Goal: Check status: Check status

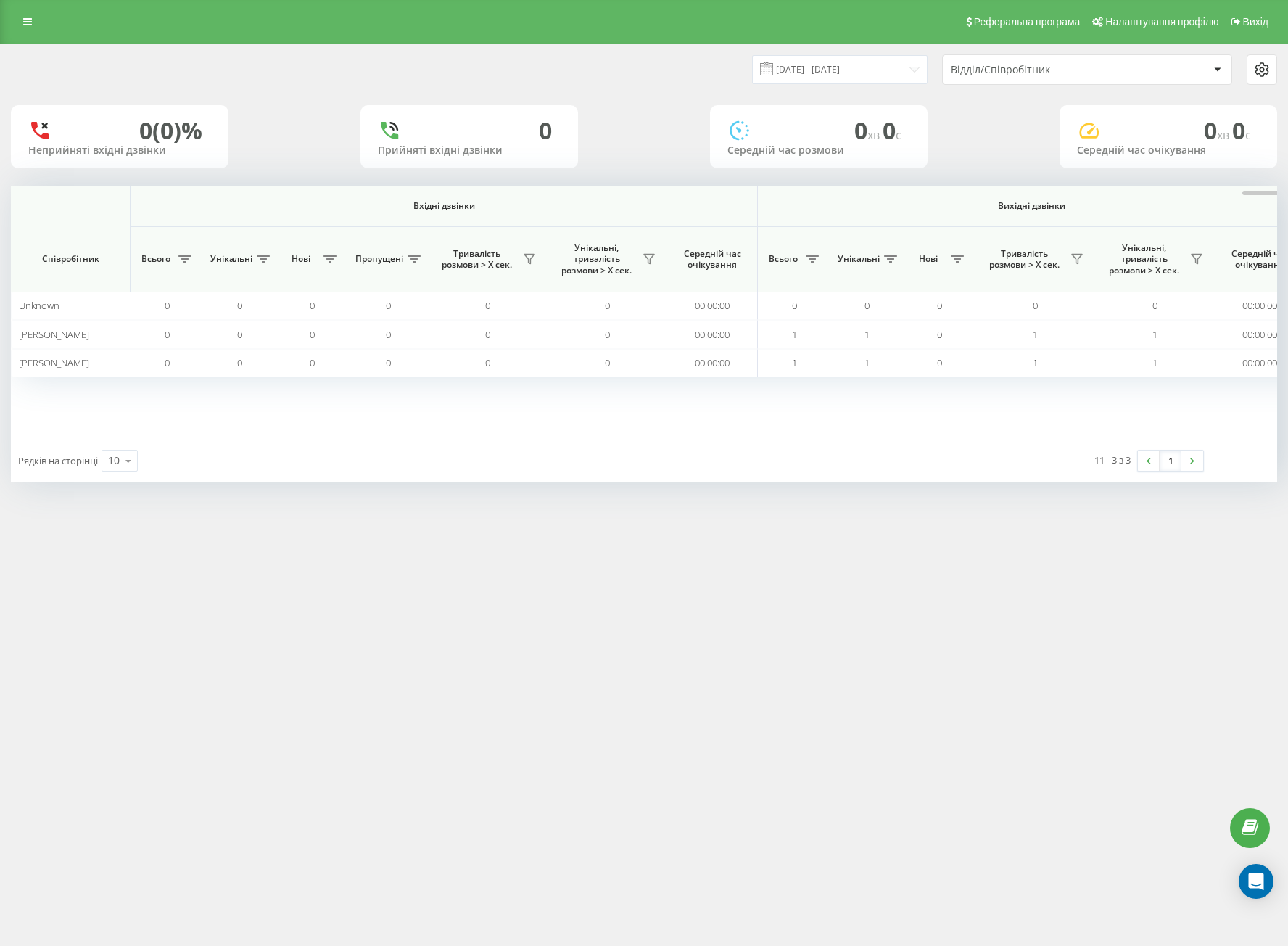
scroll to position [0, 758]
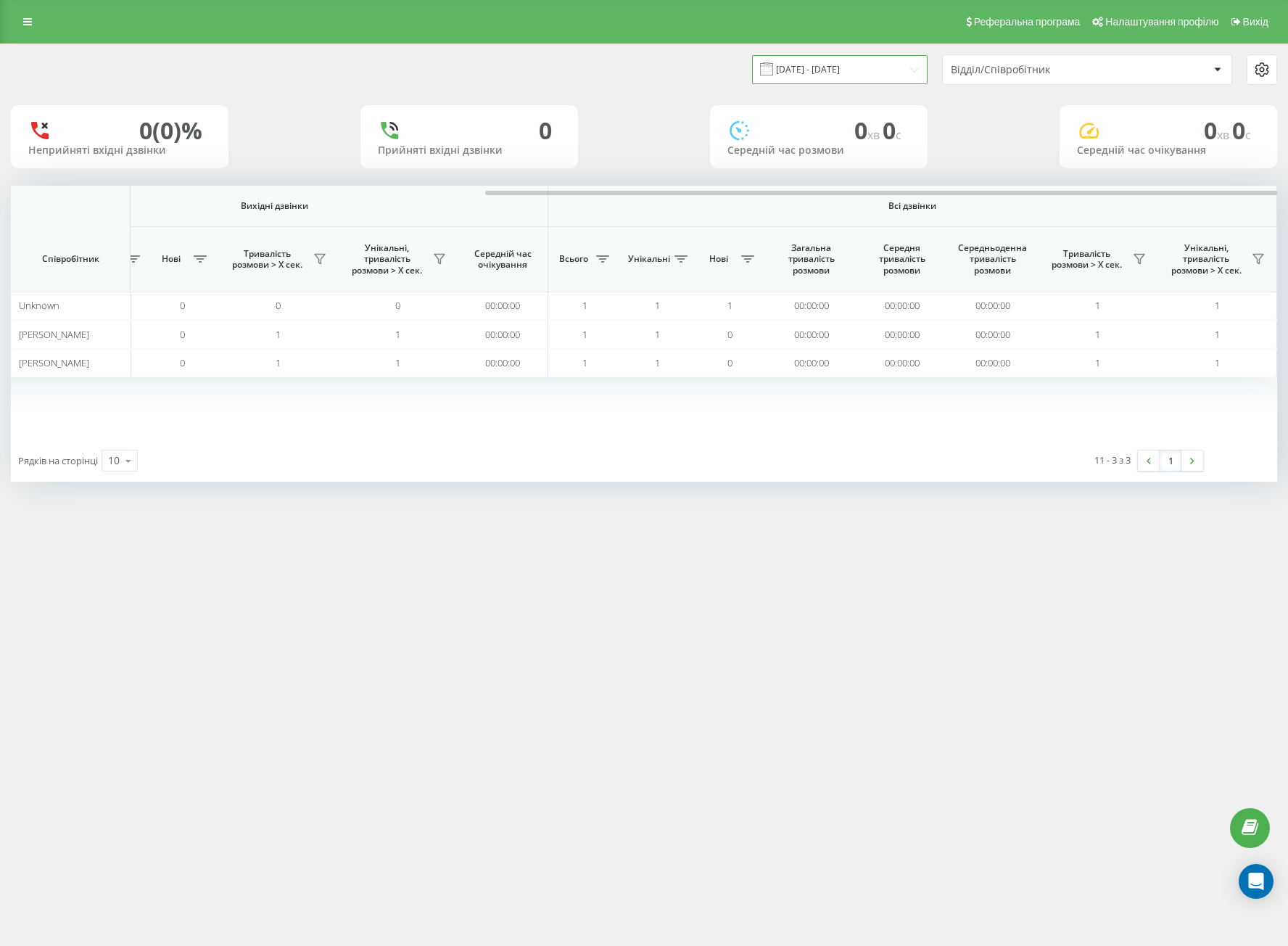
click at [886, 71] on input "[DATE] - [DATE]" at bounding box center [839, 69] width 175 height 28
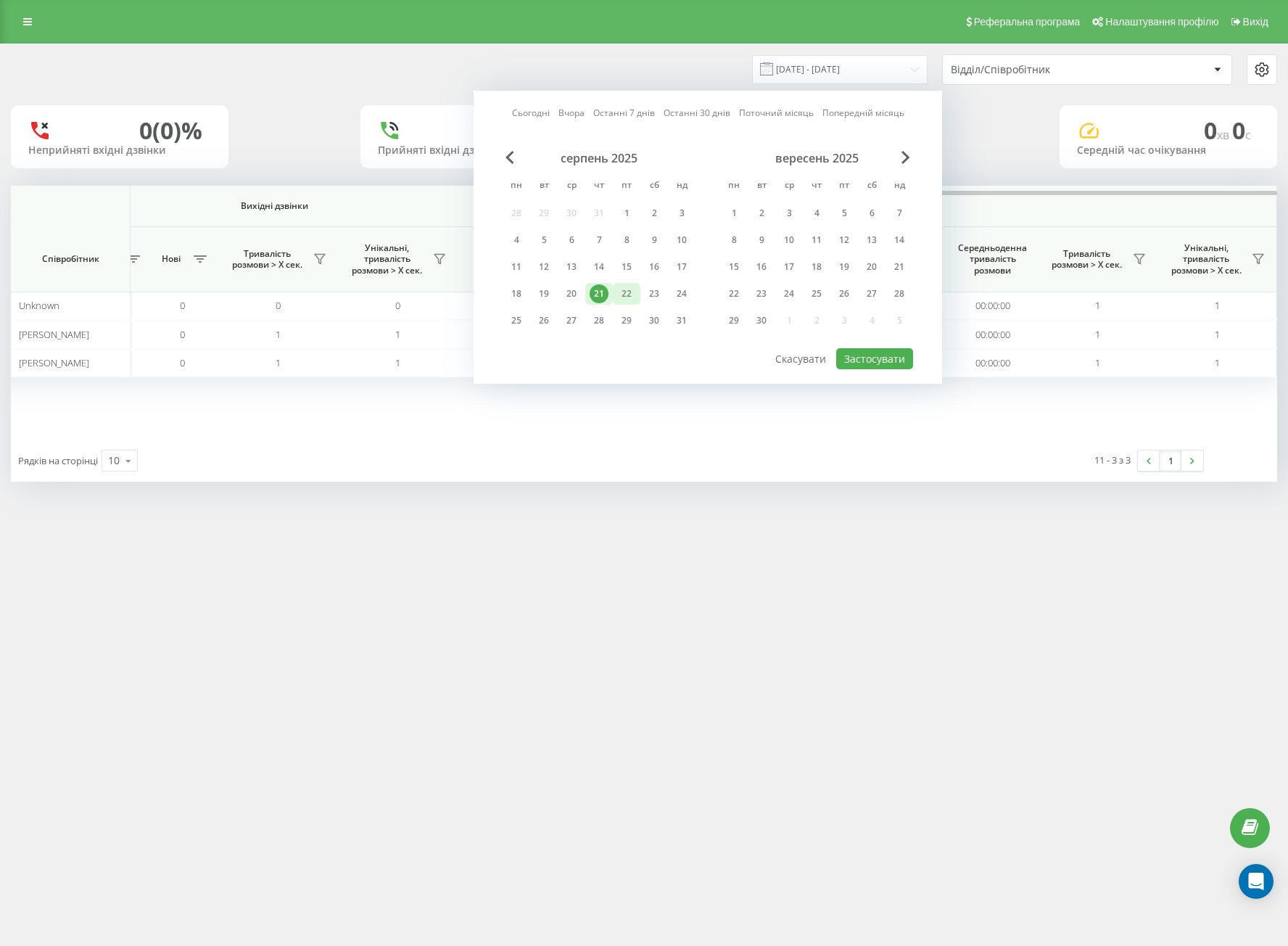
click at [622, 301] on div "22" at bounding box center [626, 294] width 19 height 19
click at [610, 299] on div "21" at bounding box center [599, 294] width 28 height 22
click at [597, 293] on div "21" at bounding box center [599, 294] width 19 height 19
click at [876, 363] on button "Застосувати" at bounding box center [875, 358] width 77 height 21
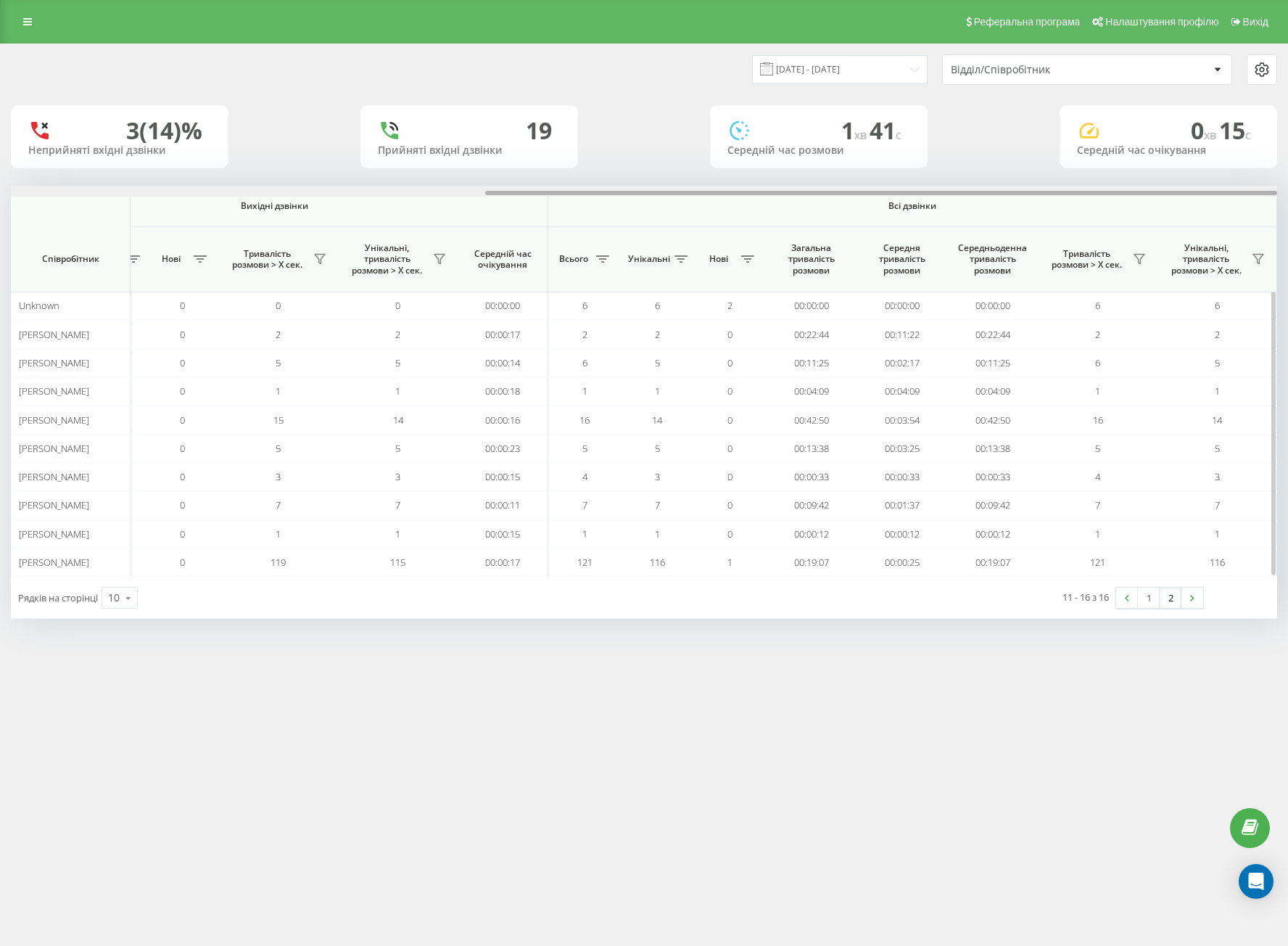
drag, startPoint x: 457, startPoint y: 194, endPoint x: 1117, endPoint y: 225, distance: 660.7
click at [1117, 225] on div "Вхідні дзвінки Вихідні дзвінки Всі дзвінки Співробітник Всього Унікальні Нові П…" at bounding box center [644, 381] width 1267 height 391
click at [1166, 604] on link "2" at bounding box center [1171, 598] width 22 height 20
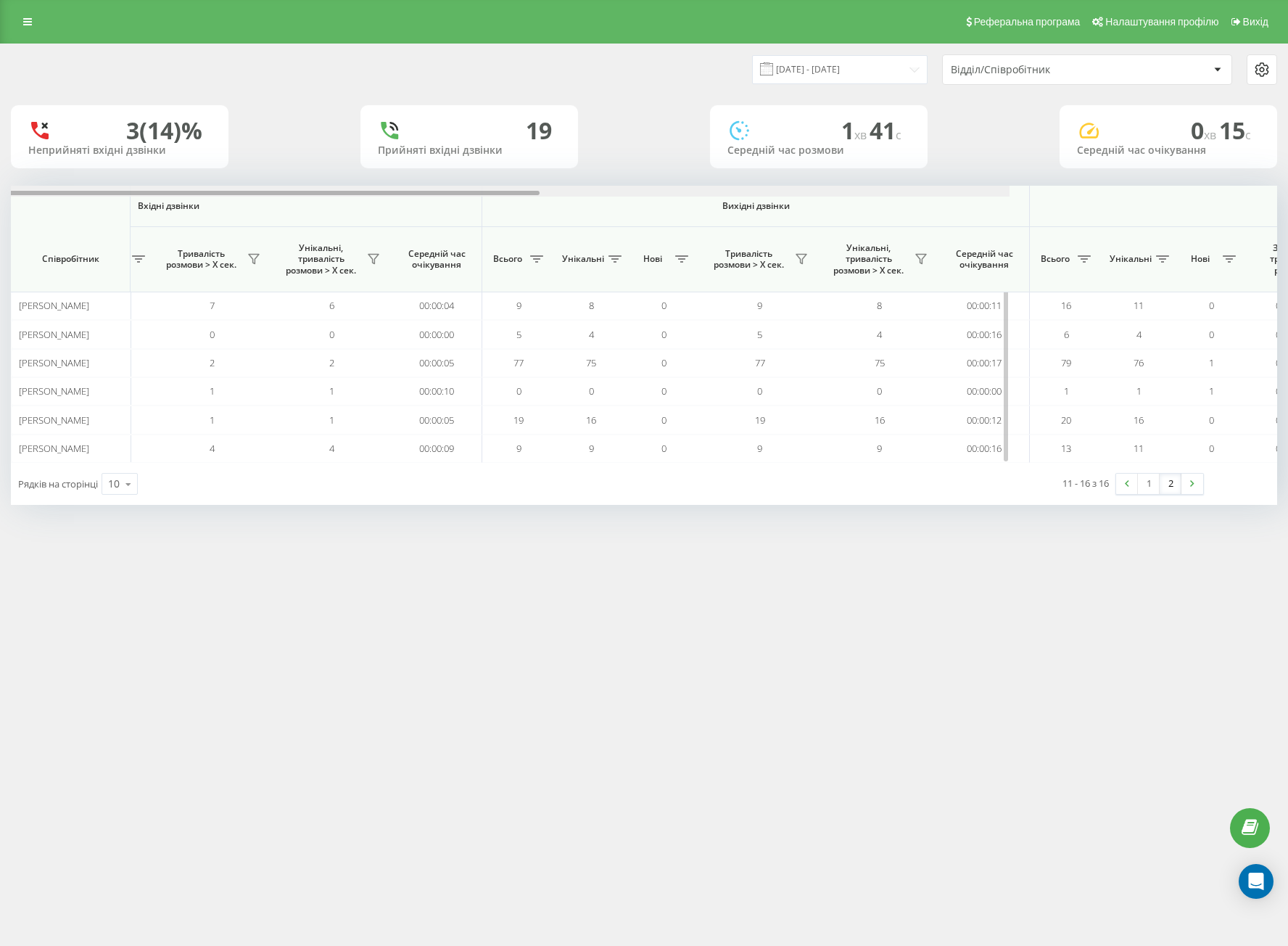
scroll to position [0, 738]
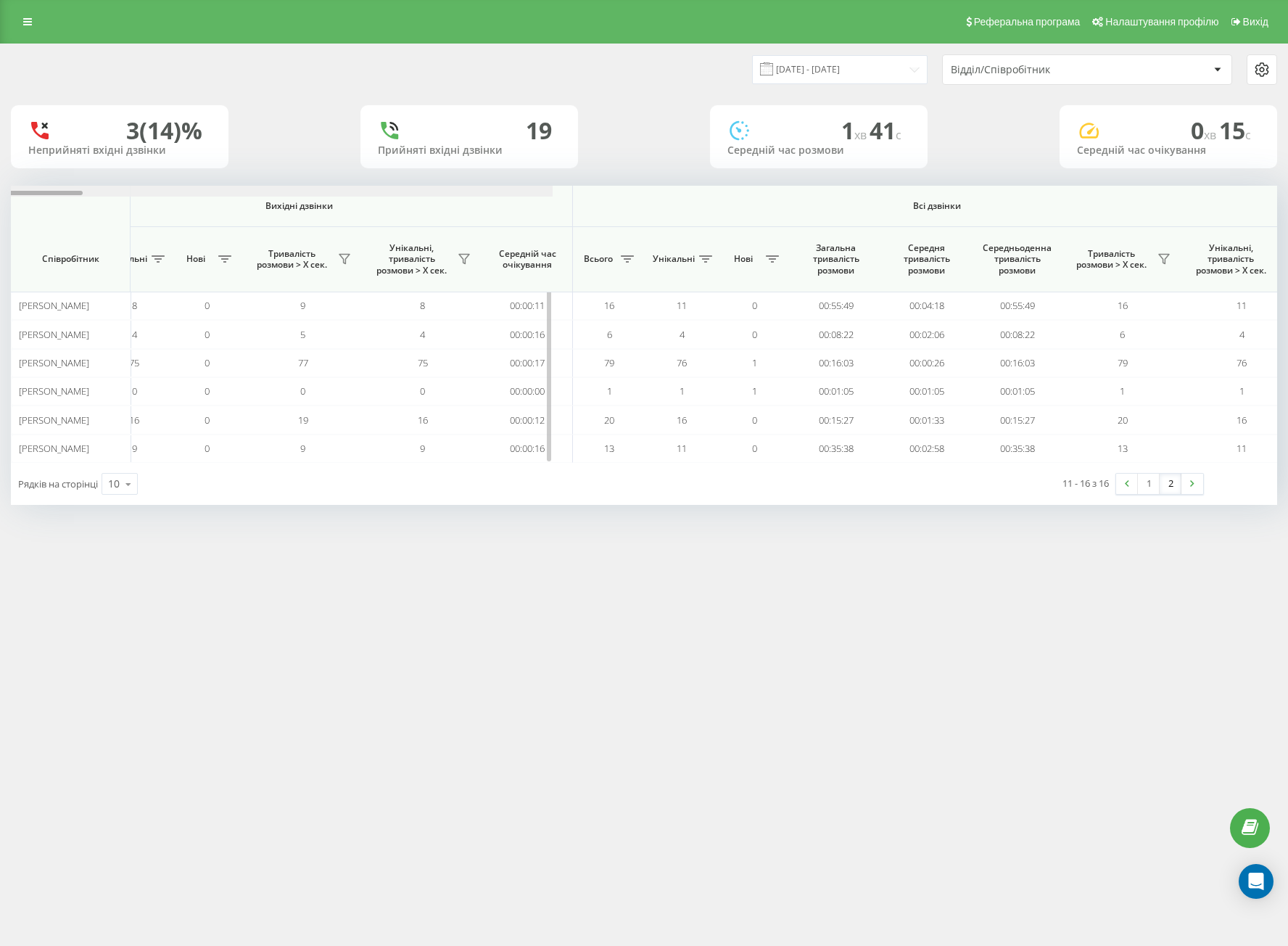
drag, startPoint x: 536, startPoint y: 194, endPoint x: 998, endPoint y: 196, distance: 462.0
click at [859, 613] on div "Реферальна програма Налаштування профілю Вихід [DATE] - [DATE] Відділ/Співробіт…" at bounding box center [644, 473] width 1288 height 946
drag, startPoint x: 787, startPoint y: 68, endPoint x: 792, endPoint y: 73, distance: 7.1
click at [792, 73] on div "[DATE] - [DATE]" at bounding box center [839, 69] width 175 height 28
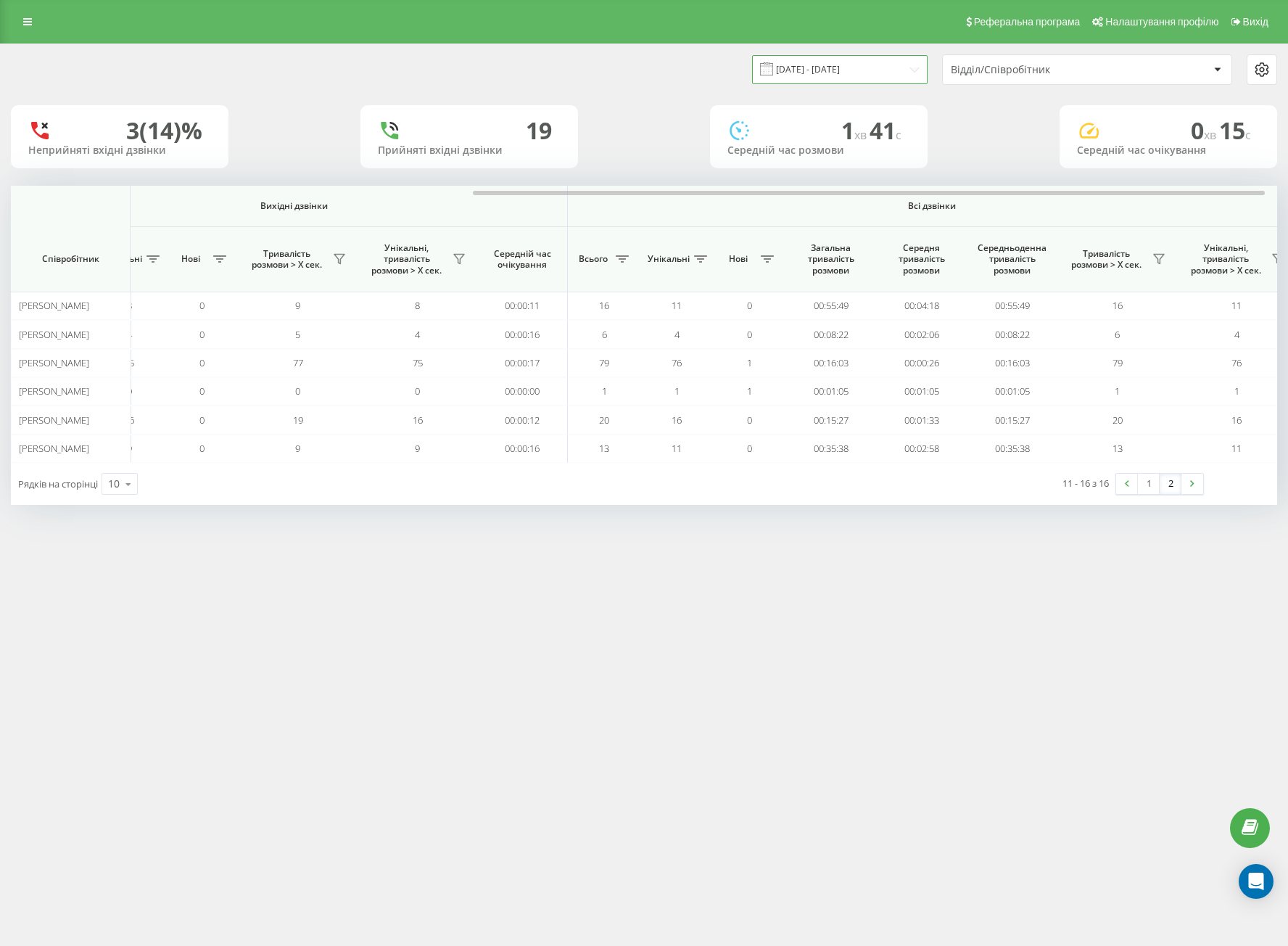
click at [792, 73] on input "[DATE] - [DATE]" at bounding box center [839, 69] width 175 height 28
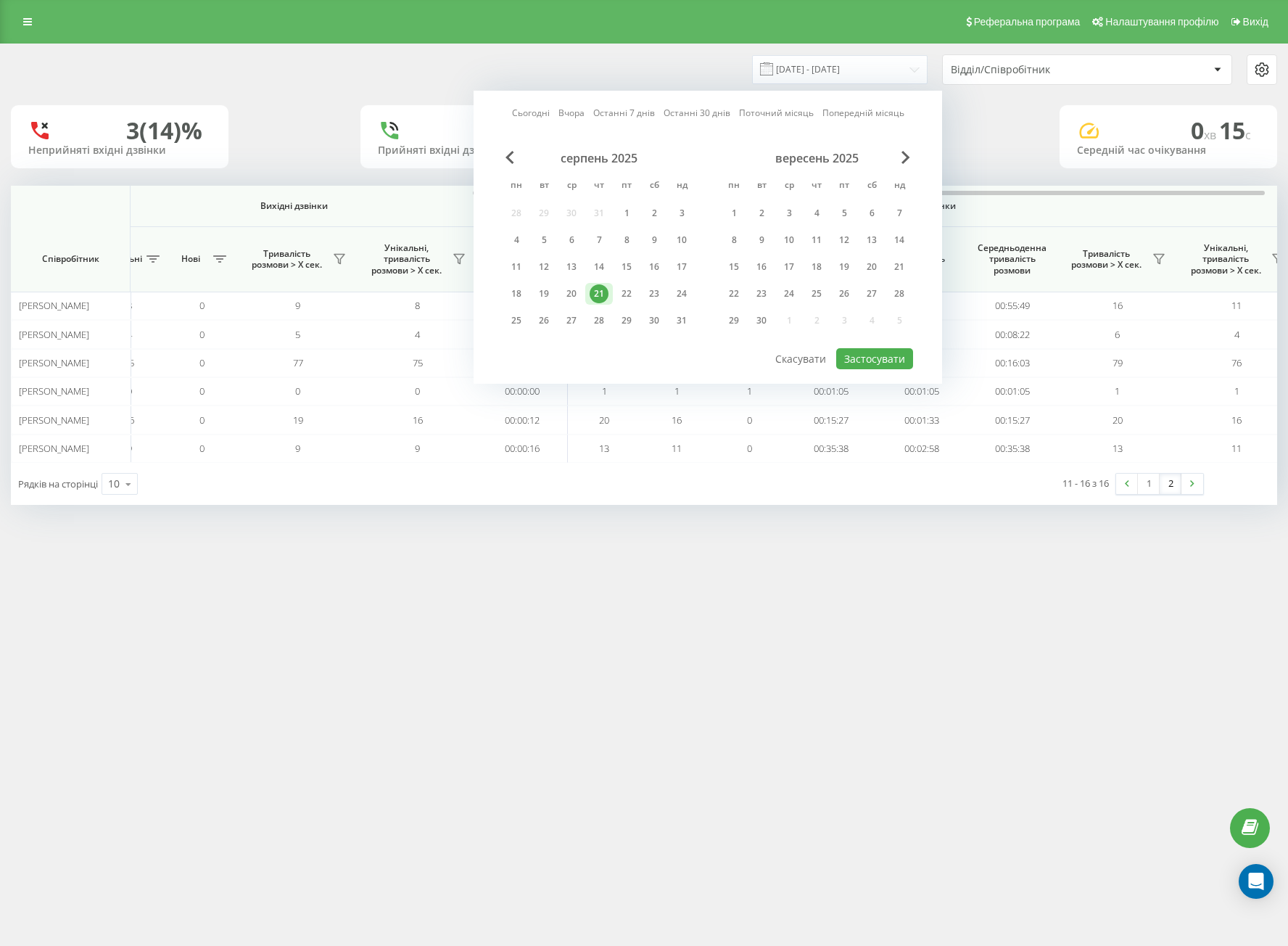
click at [629, 305] on div "серпень 2025 пн вт ср чт пт сб нд 28 29 30 31 1 2 3 4 5 6 7 8 9 10 11 12 13 14 …" at bounding box center [600, 244] width 193 height 185
click at [620, 300] on div "22" at bounding box center [626, 294] width 19 height 19
click at [612, 297] on div "21" at bounding box center [599, 294] width 28 height 22
click at [864, 362] on button "Застосувати" at bounding box center [875, 358] width 77 height 21
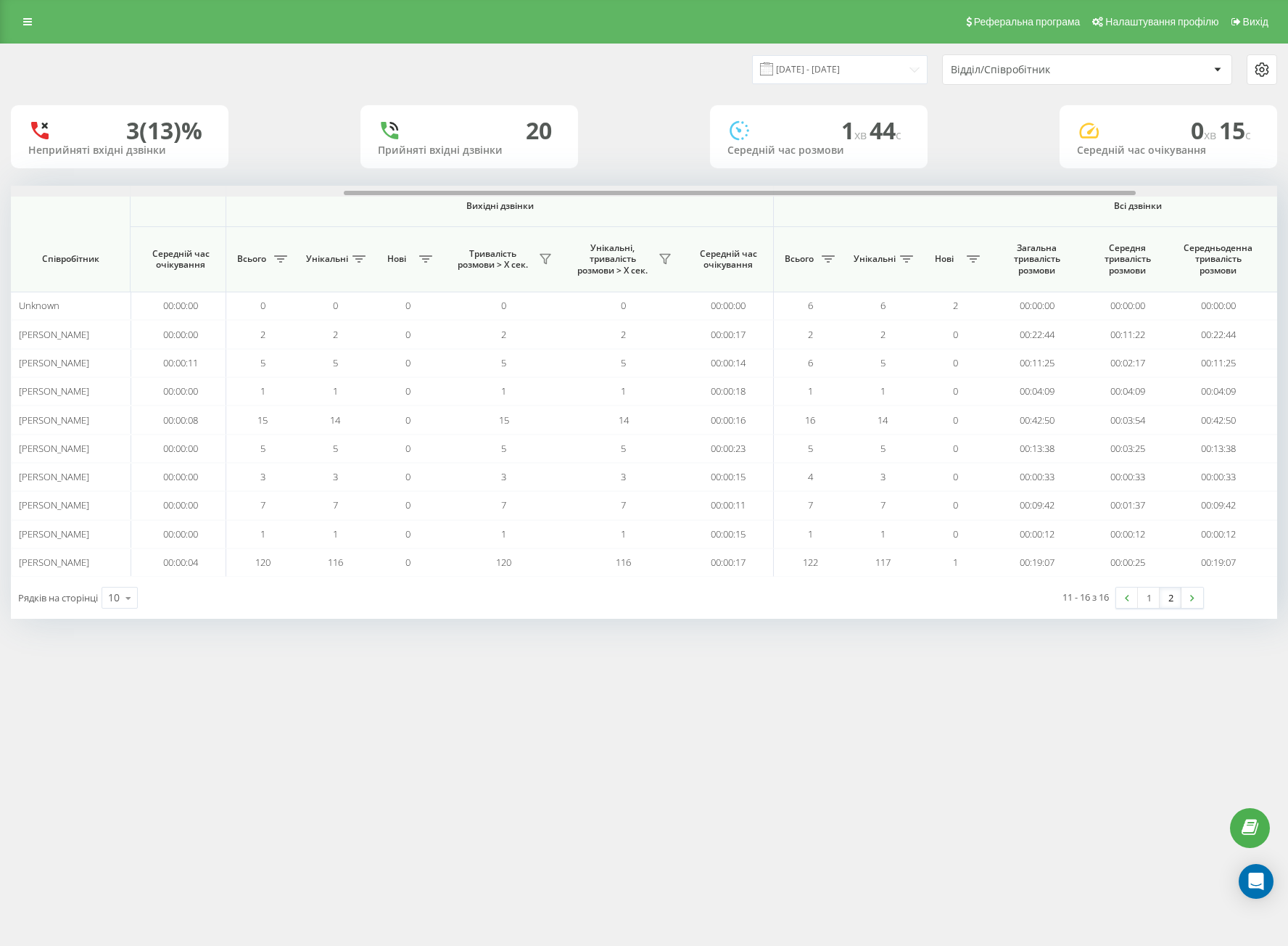
scroll to position [0, 758]
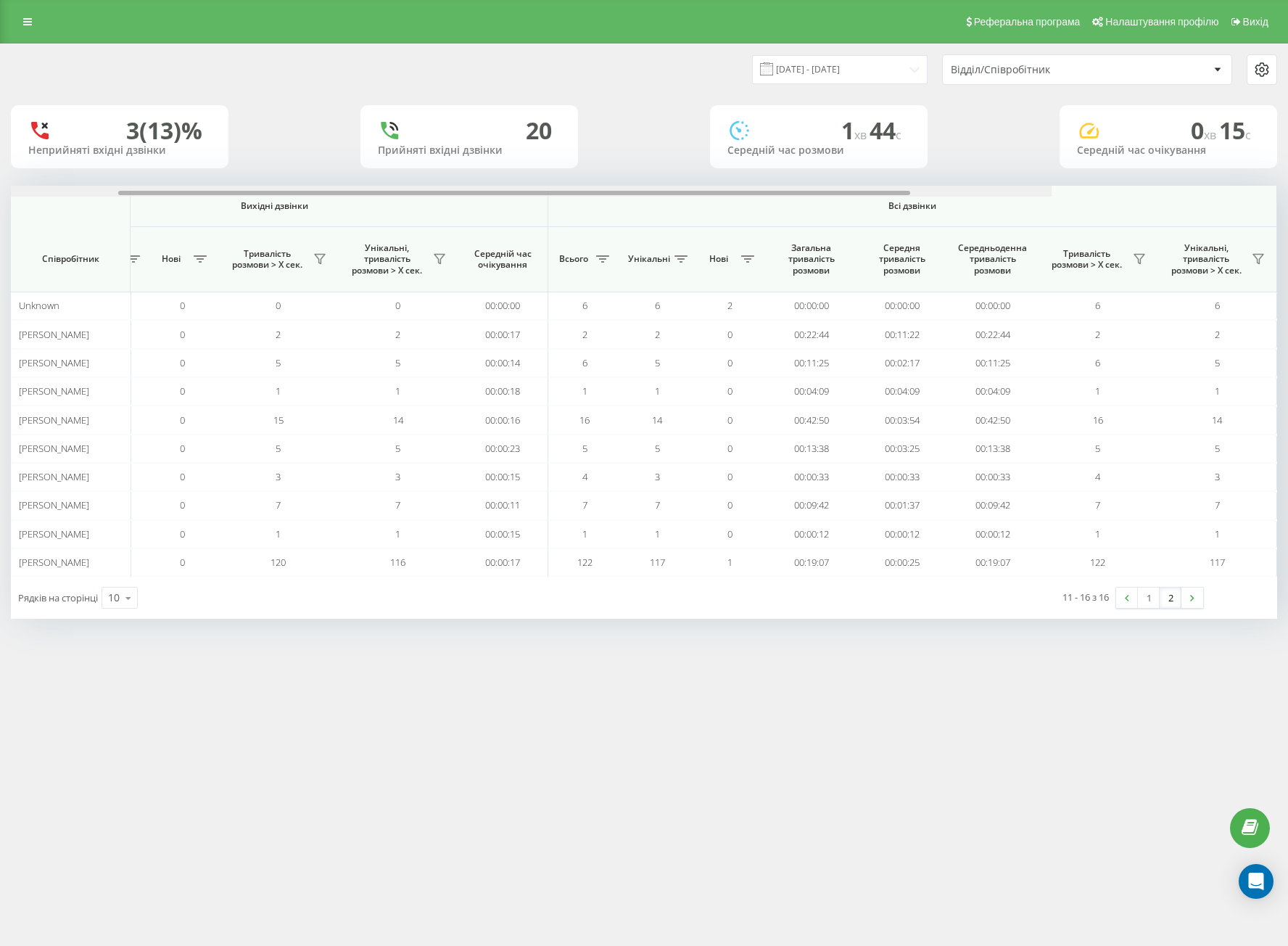
drag, startPoint x: 550, startPoint y: 192, endPoint x: 1278, endPoint y: 317, distance: 738.7
click at [1268, 271] on div "Вхідні дзвінки Вихідні дзвінки Всі дзвінки Співробітник Всього Унікальні Нові П…" at bounding box center [644, 381] width 1267 height 391
click at [1184, 602] on link at bounding box center [1193, 598] width 22 height 20
click at [1170, 596] on link "2" at bounding box center [1171, 598] width 22 height 20
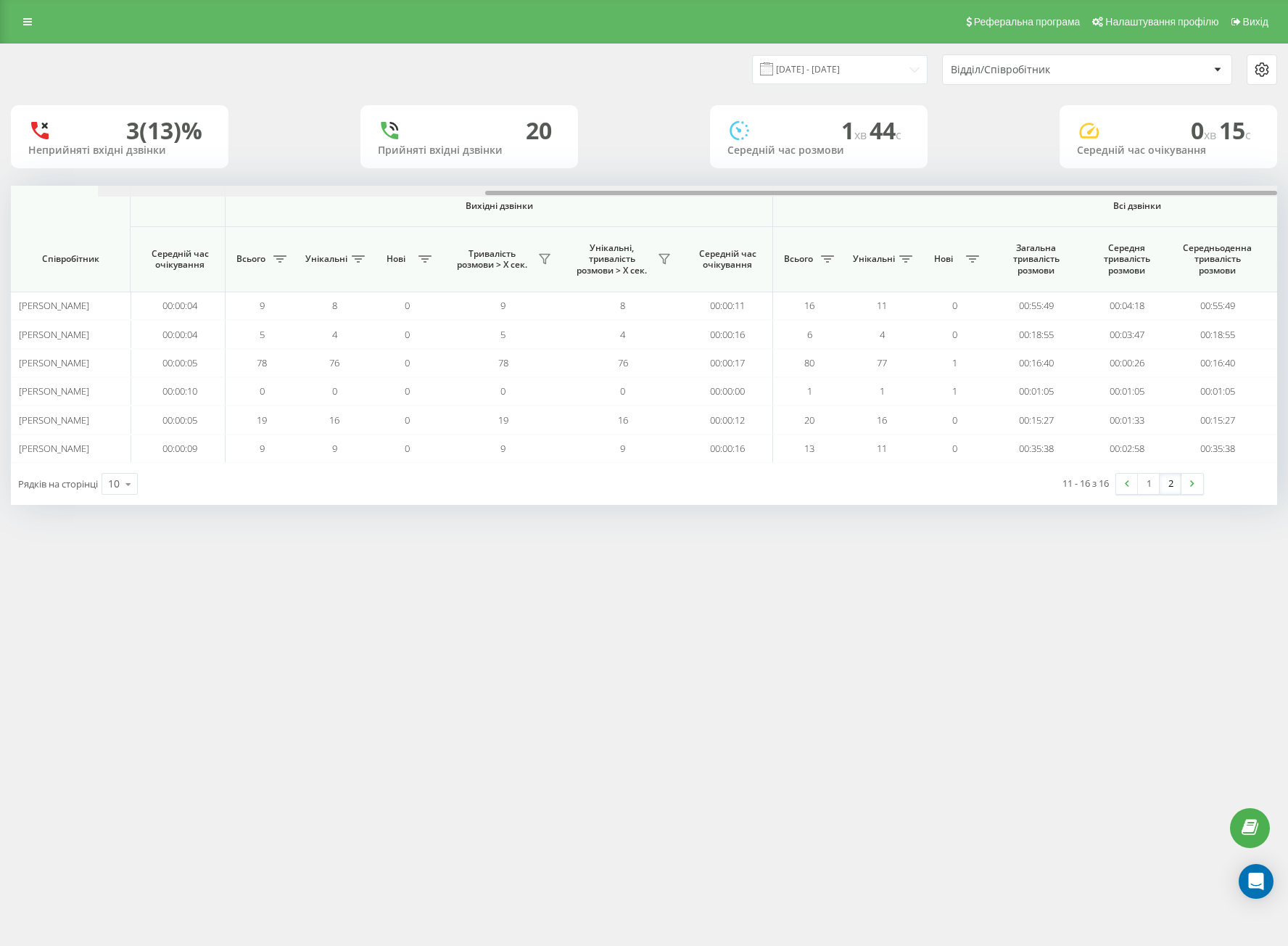
drag, startPoint x: 751, startPoint y: 195, endPoint x: 1153, endPoint y: 207, distance: 402.2
click at [1147, 205] on div "Вхідні дзвінки Вихідні дзвінки Всі дзвінки Співробітник Всього Унікальні Нові П…" at bounding box center [644, 324] width 1267 height 277
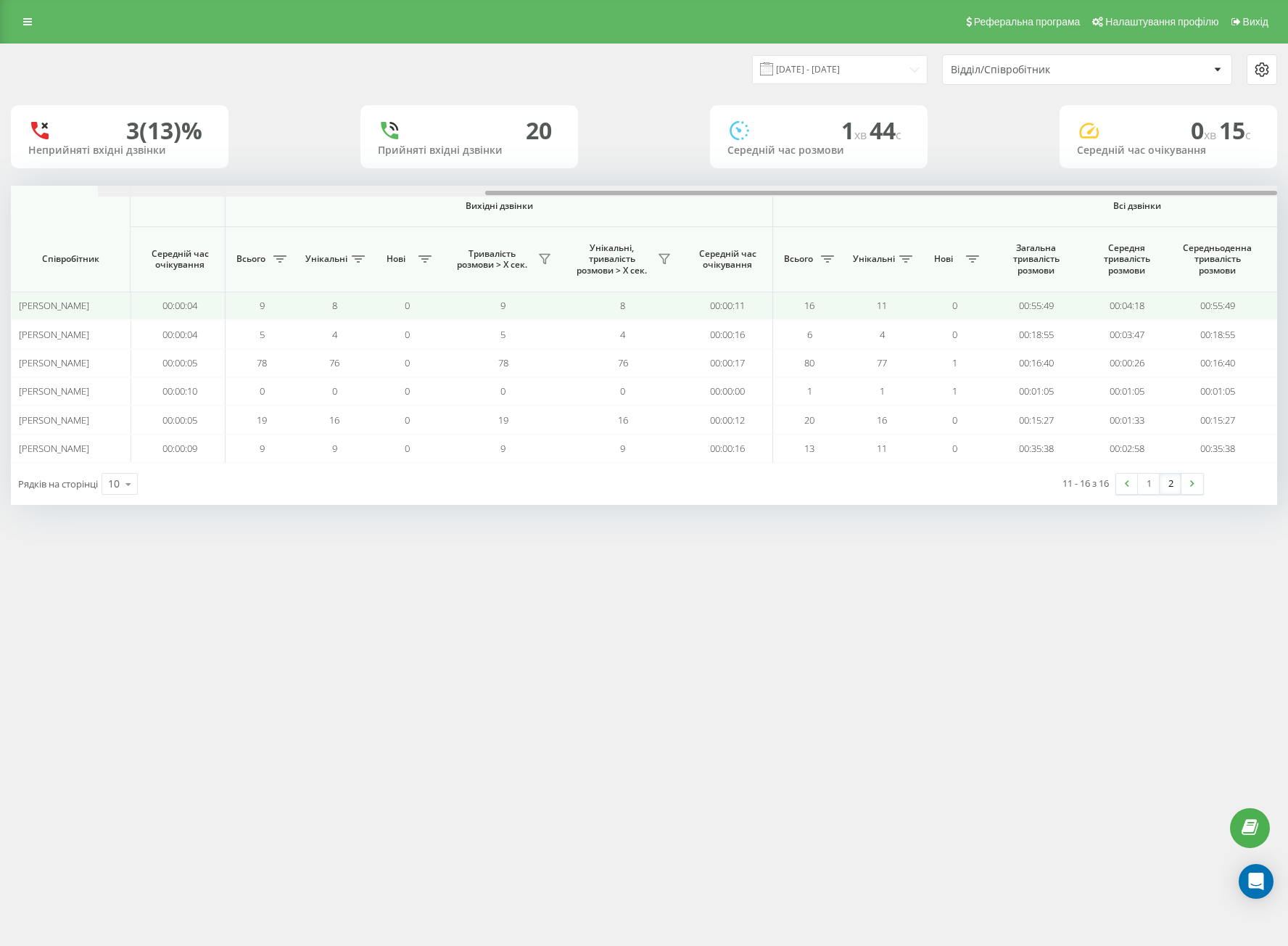
scroll to position [0, 633]
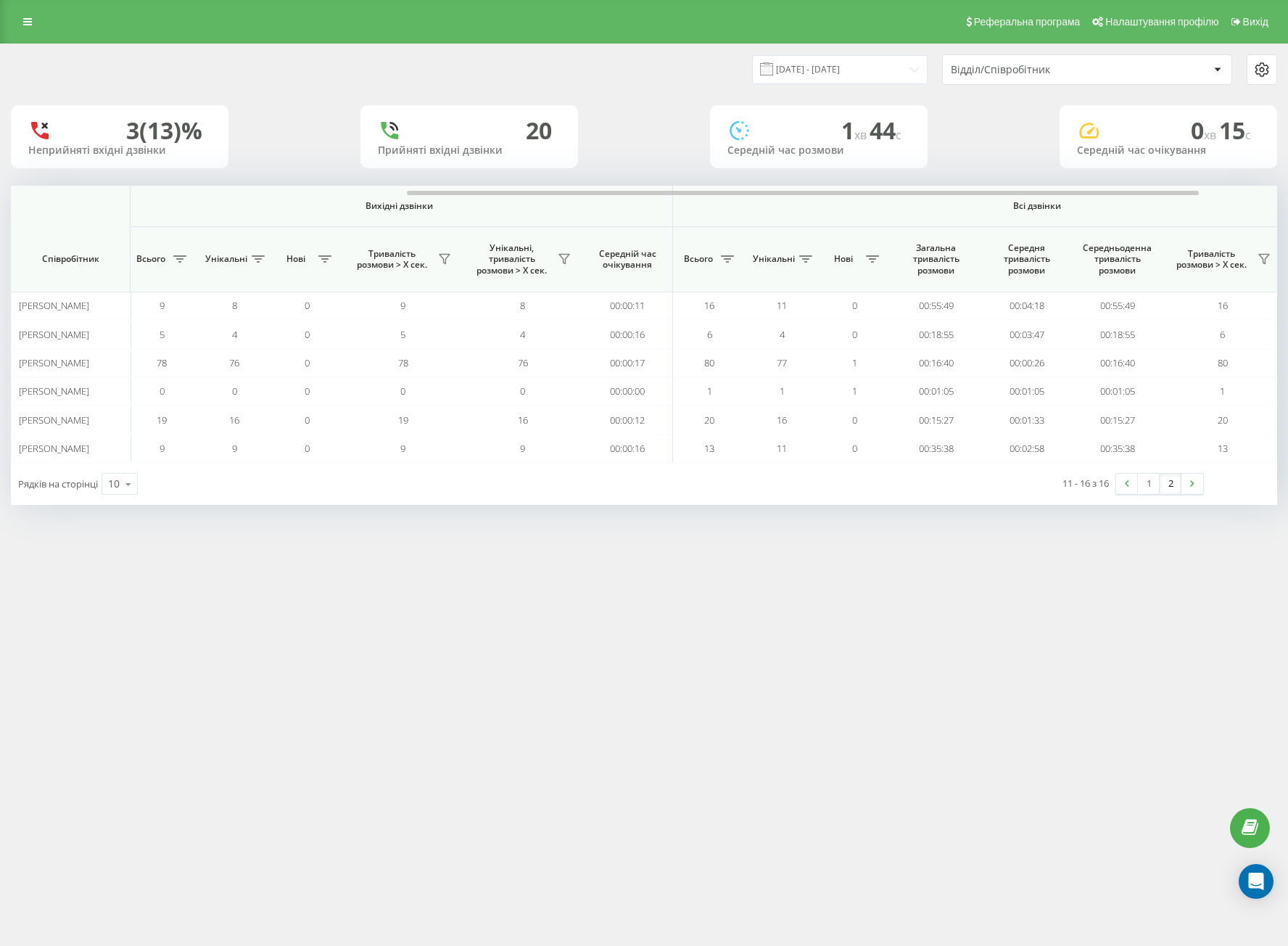
click at [982, 734] on div "Реферальна програма Налаштування профілю Вихід [DATE] - [DATE] Відділ/Співробіт…" at bounding box center [644, 473] width 1288 height 946
click at [258, 827] on div "Реферальна програма Налаштування профілю Вихід [DATE] - [DATE] Відділ/Співробіт…" at bounding box center [644, 473] width 1288 height 946
click at [794, 55] on input "[DATE] - [DATE]" at bounding box center [839, 69] width 175 height 28
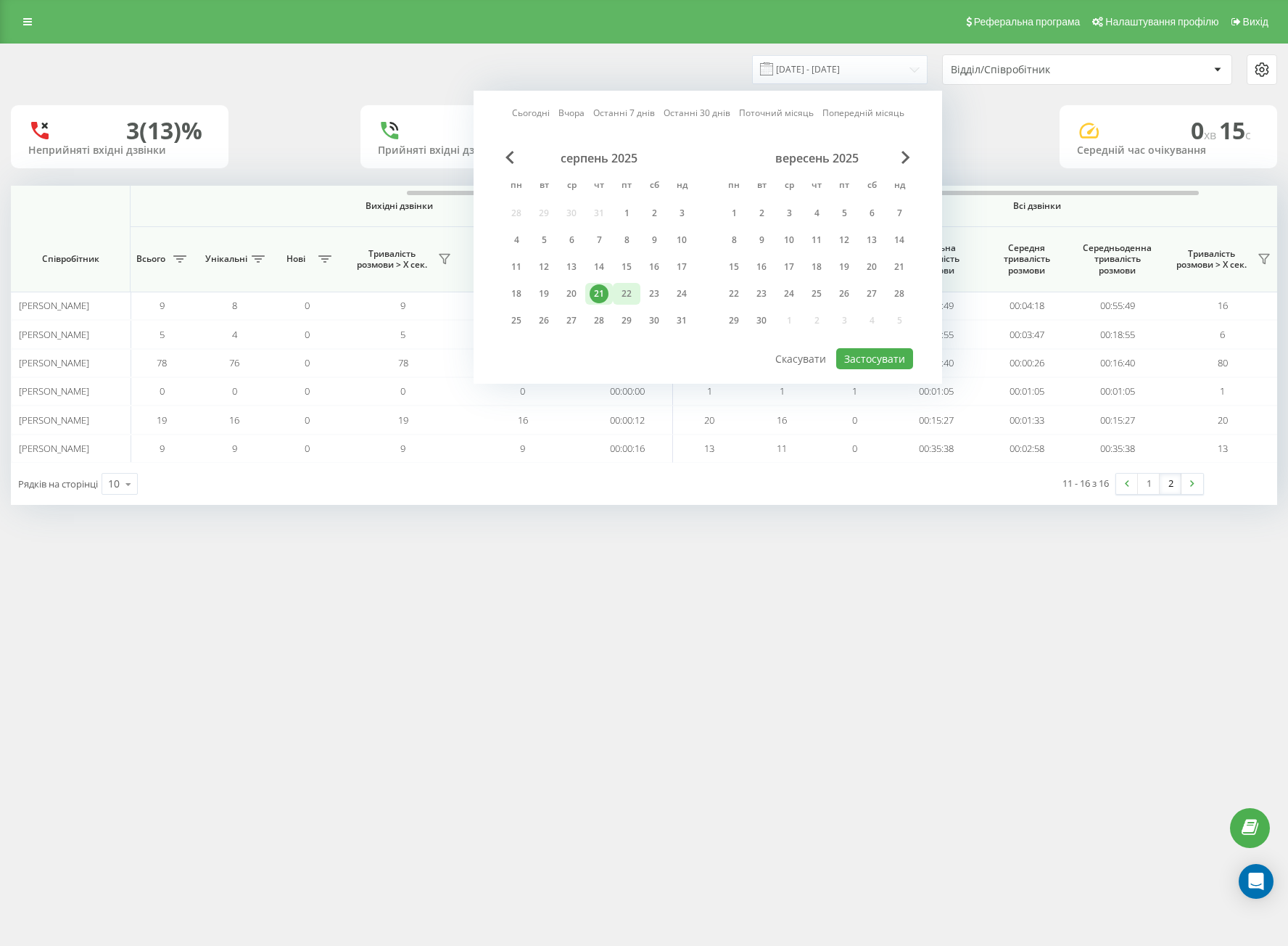
click at [626, 296] on div "22" at bounding box center [626, 294] width 19 height 19
click at [606, 292] on div "21" at bounding box center [599, 294] width 19 height 19
click at [854, 363] on button "Застосувати" at bounding box center [875, 358] width 77 height 21
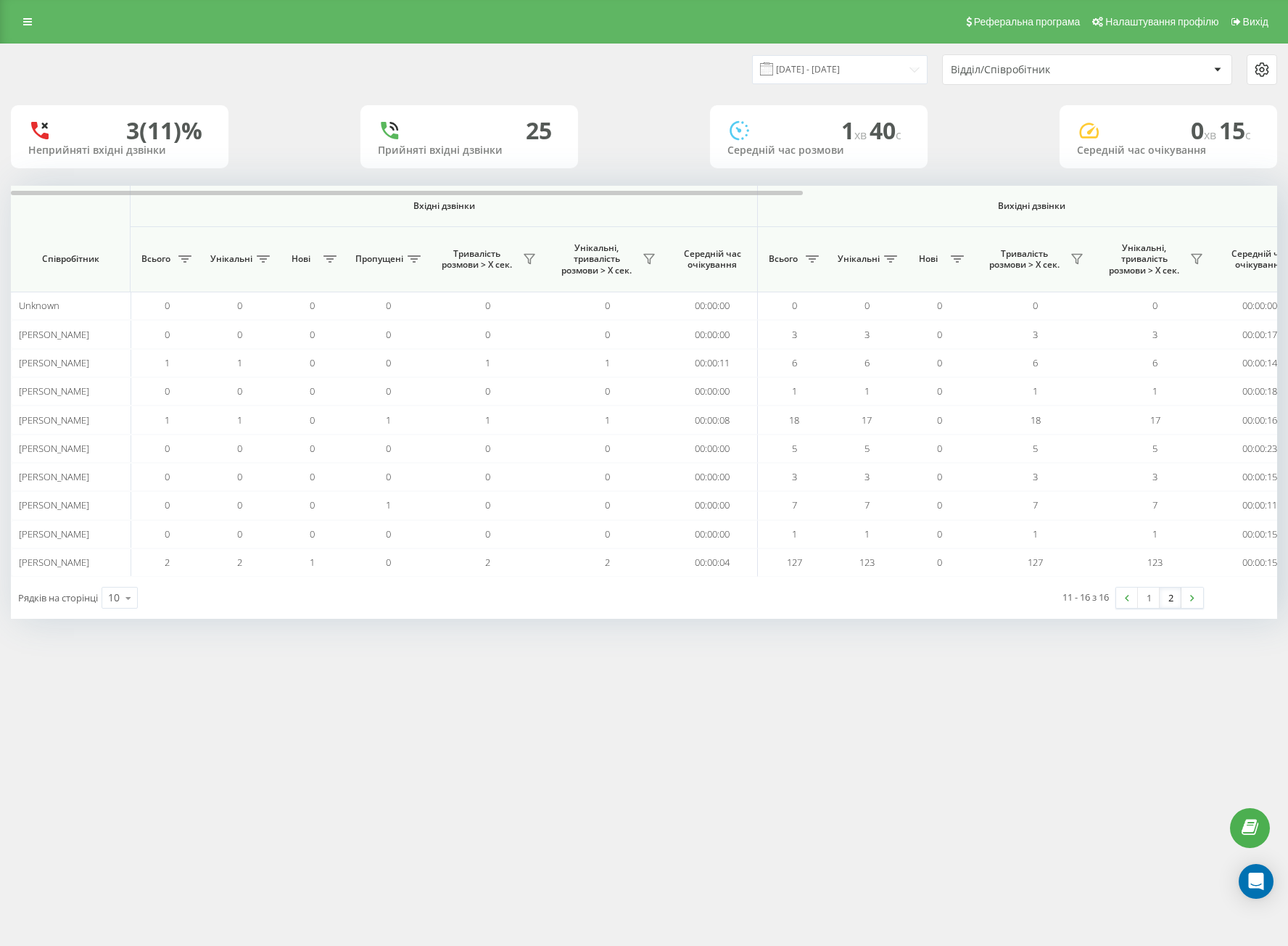
click at [1169, 595] on link "2" at bounding box center [1171, 598] width 22 height 20
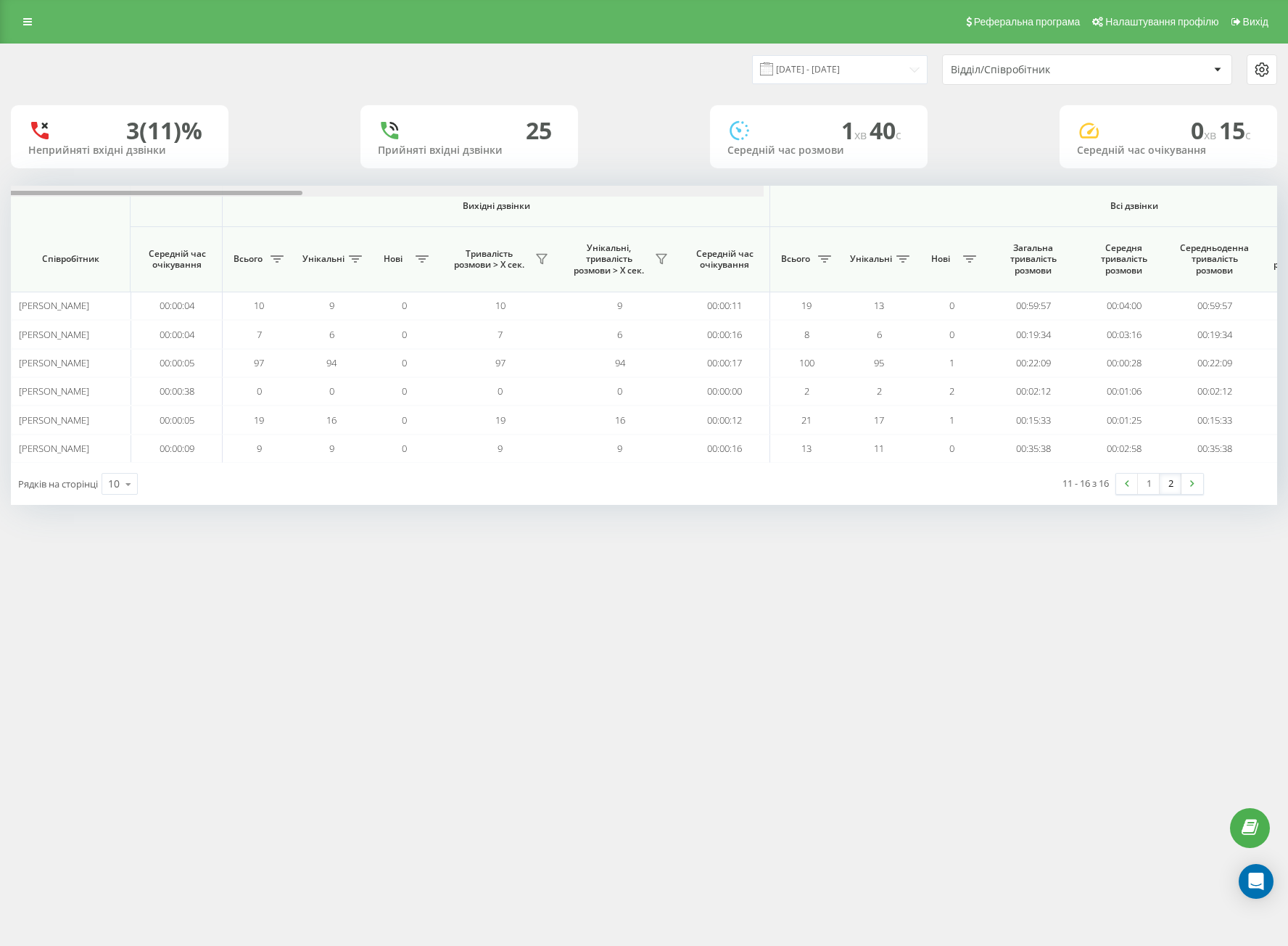
scroll to position [0, 758]
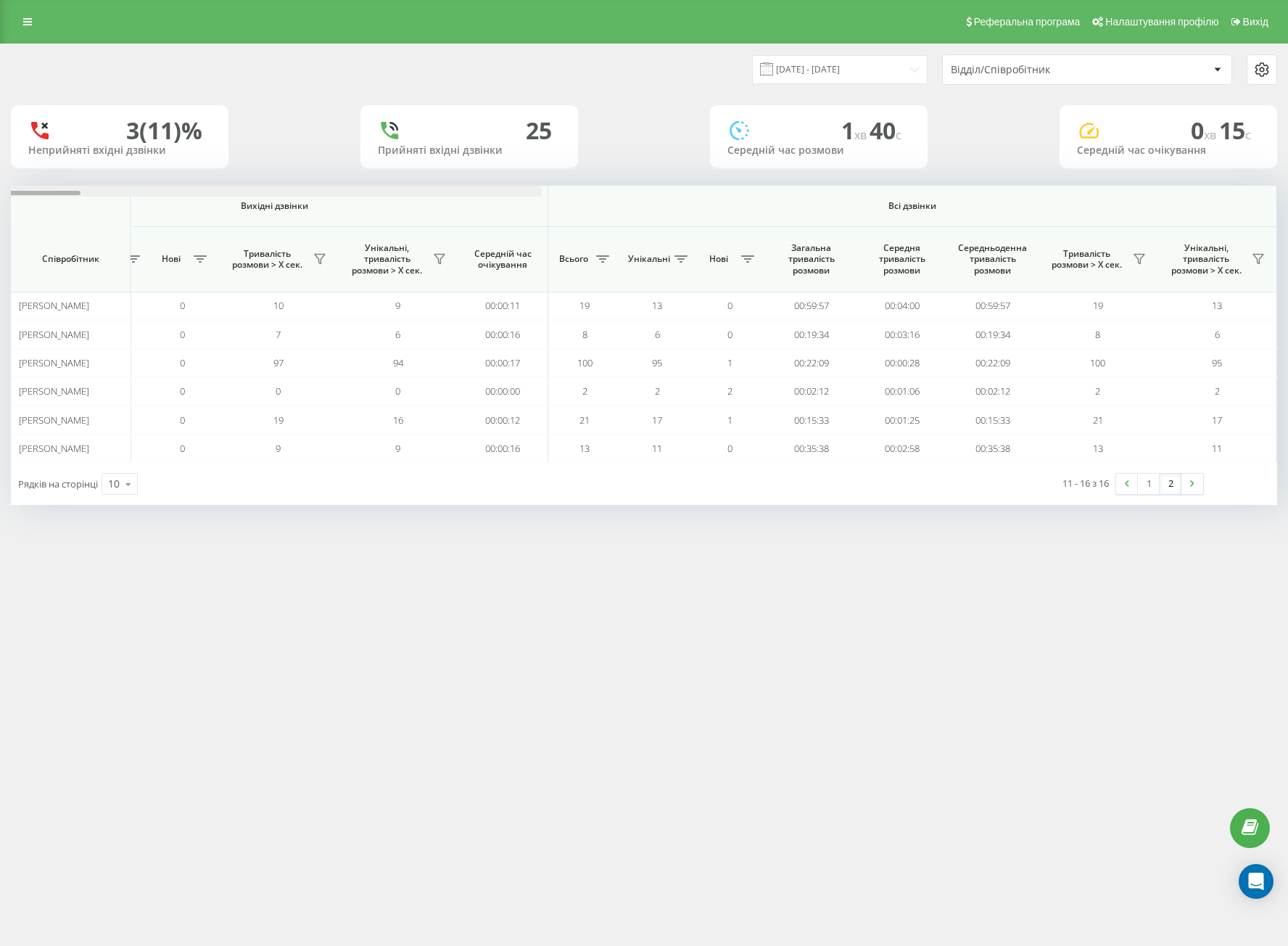
drag, startPoint x: 617, startPoint y: 192, endPoint x: 1147, endPoint y: 185, distance: 530.0
click at [1147, 185] on div "[DATE] - [DATE] Відділ/Співробітник 3 (11)% Неприйняті вхідні дзвінки 25 Прийня…" at bounding box center [644, 274] width 1267 height 460
click at [890, 600] on div "Реферальна програма Налаштування профілю Вихід [DATE] - [DATE] Відділ/Співробіт…" at bounding box center [644, 473] width 1288 height 946
click at [859, 72] on input "[DATE] - [DATE]" at bounding box center [839, 69] width 175 height 28
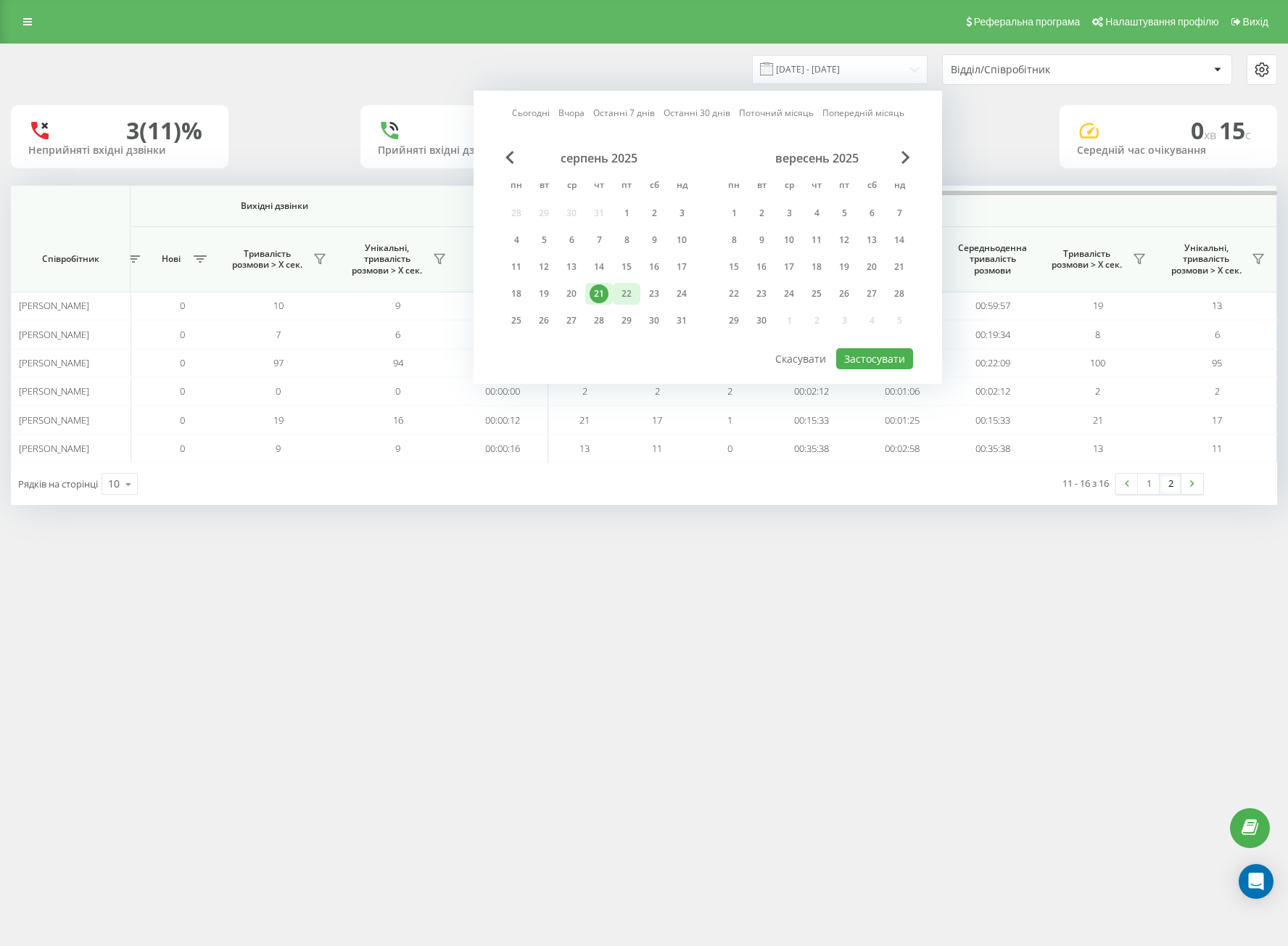
click at [627, 297] on div "22" at bounding box center [626, 294] width 19 height 19
click at [593, 296] on div "21" at bounding box center [599, 294] width 19 height 19
click at [845, 356] on button "Застосувати" at bounding box center [875, 358] width 77 height 21
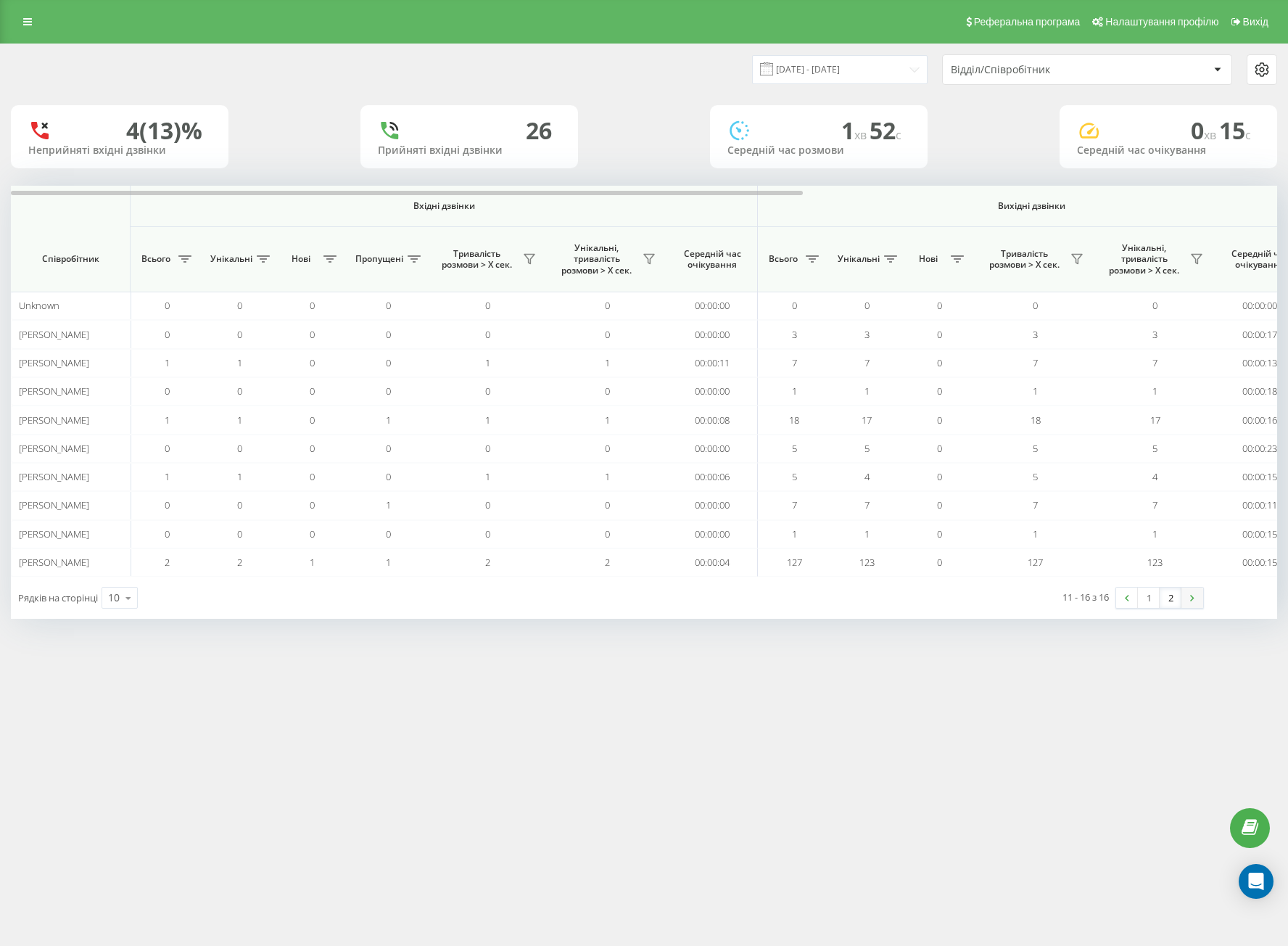
click at [1188, 598] on link at bounding box center [1193, 598] width 22 height 20
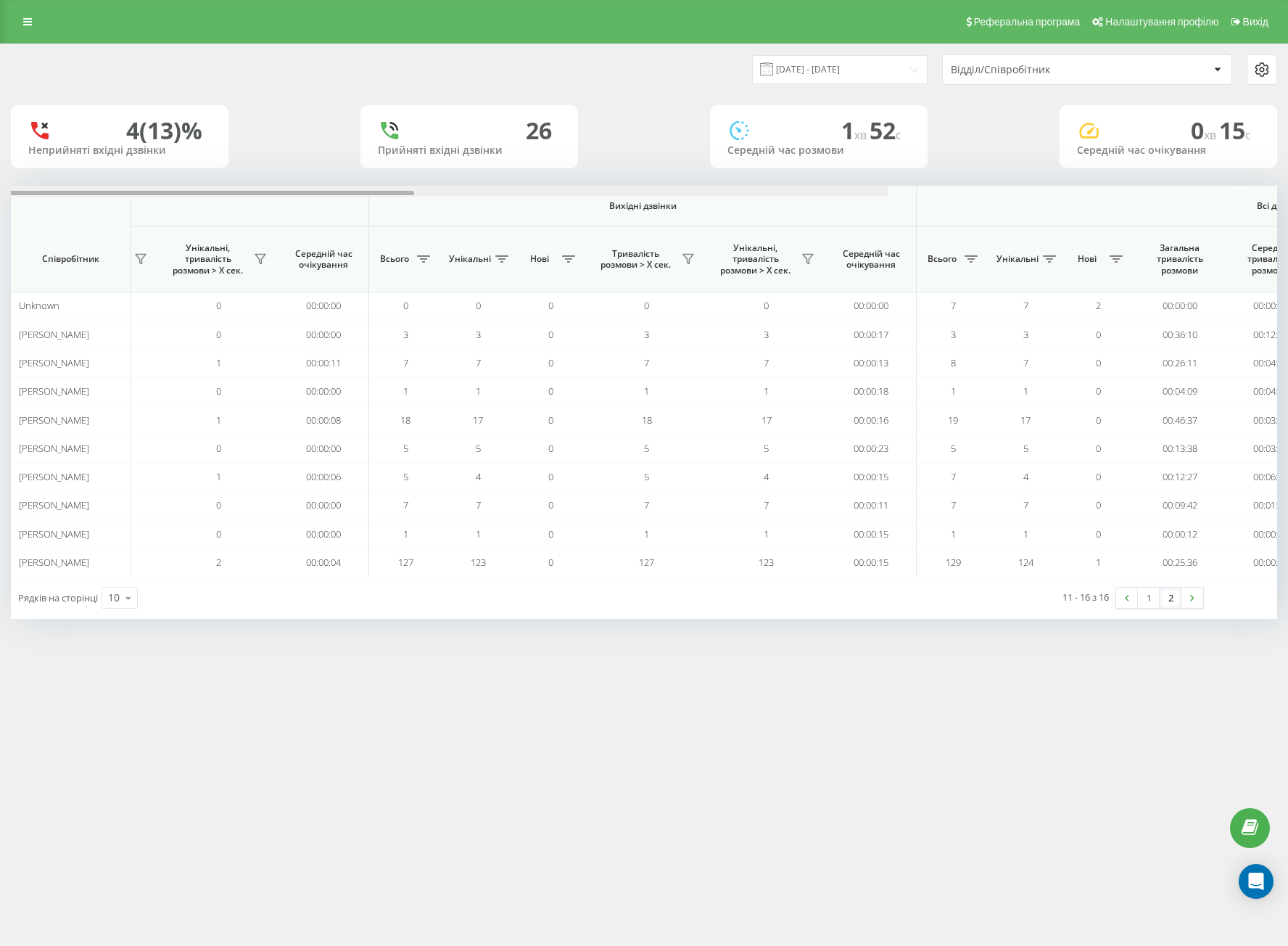
drag, startPoint x: 768, startPoint y: 195, endPoint x: 1289, endPoint y: 276, distance: 527.3
click at [1287, 276] on html "[DOMAIN_NAME] Проекти [DOMAIN_NAME] Центр звернень Аналiтика Співробітники у ре…" at bounding box center [644, 473] width 1288 height 946
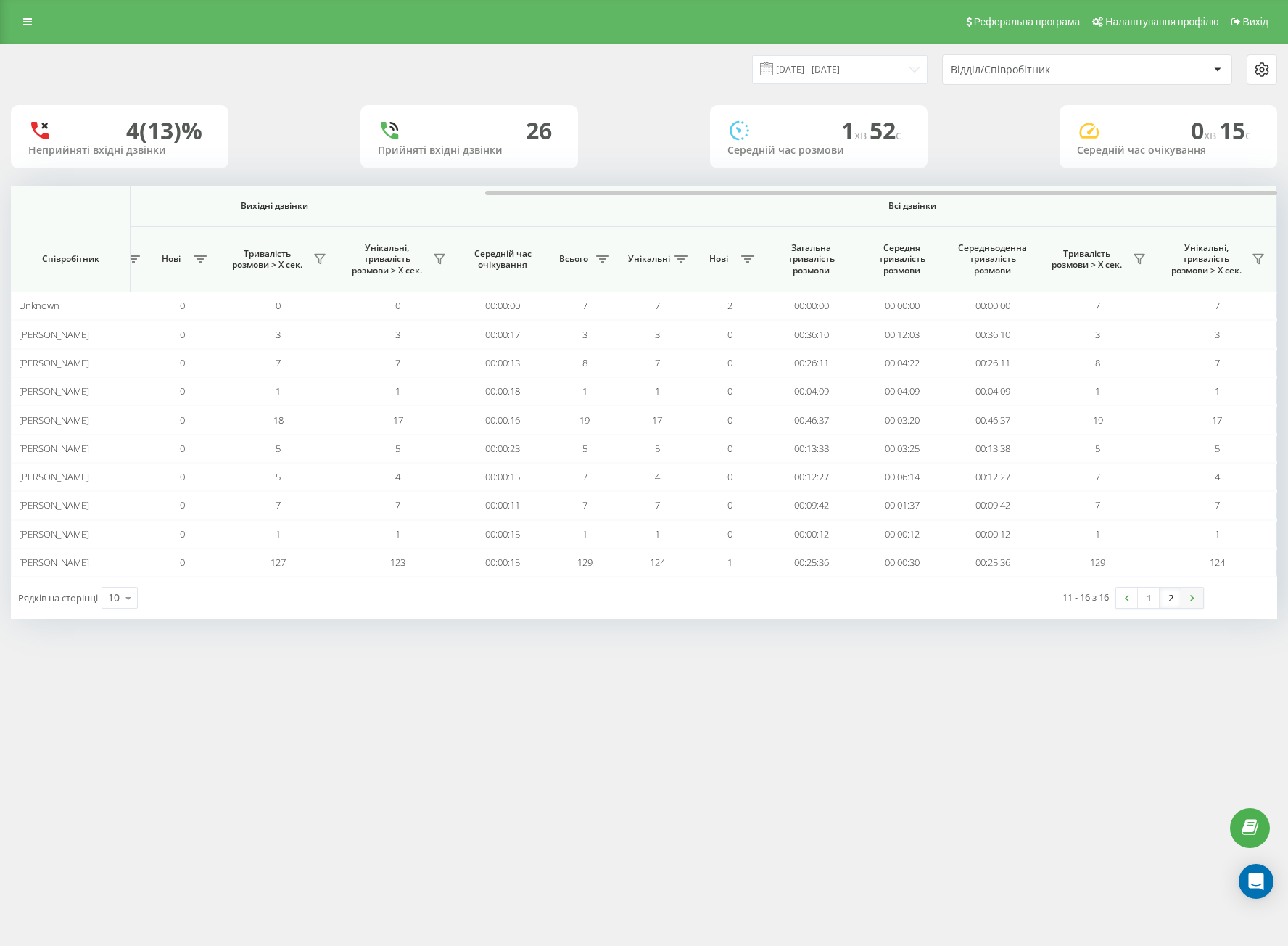
click at [1186, 600] on link at bounding box center [1193, 598] width 22 height 20
click at [1185, 604] on link at bounding box center [1193, 598] width 22 height 20
click at [1171, 603] on link "2" at bounding box center [1171, 598] width 22 height 20
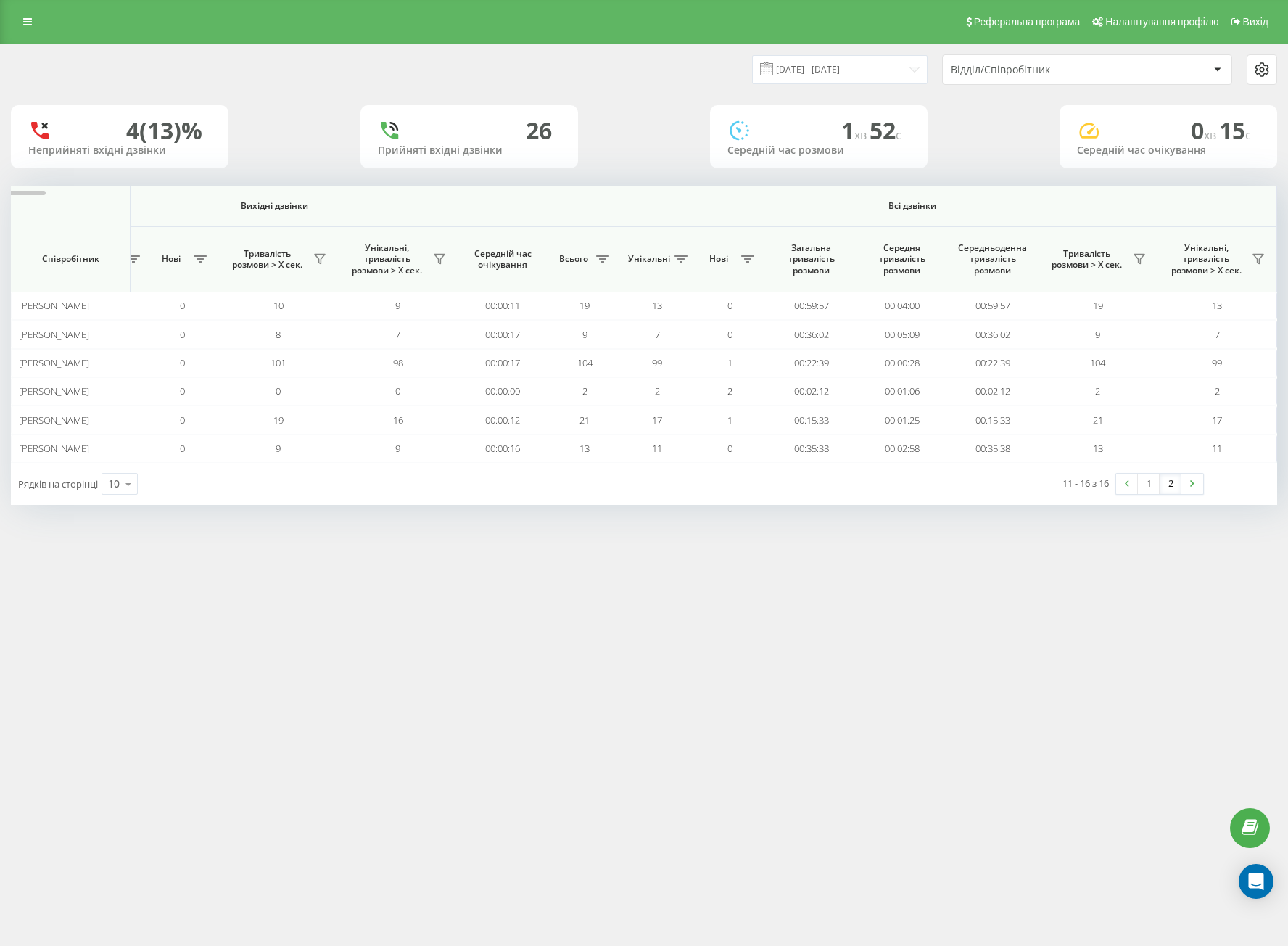
drag, startPoint x: 785, startPoint y: 191, endPoint x: 1289, endPoint y: 94, distance: 513.2
click at [1287, 94] on html "[DOMAIN_NAME] Проекти [DOMAIN_NAME] Центр звернень Аналiтика Співробітники у ре…" at bounding box center [644, 473] width 1288 height 946
drag, startPoint x: 785, startPoint y: 734, endPoint x: 721, endPoint y: 716, distance: 66.5
click at [780, 733] on div "Реферальна програма Налаштування профілю Вихід [DATE] - [DATE] Відділ/Співробіт…" at bounding box center [644, 473] width 1288 height 946
